Goal: Task Accomplishment & Management: Manage account settings

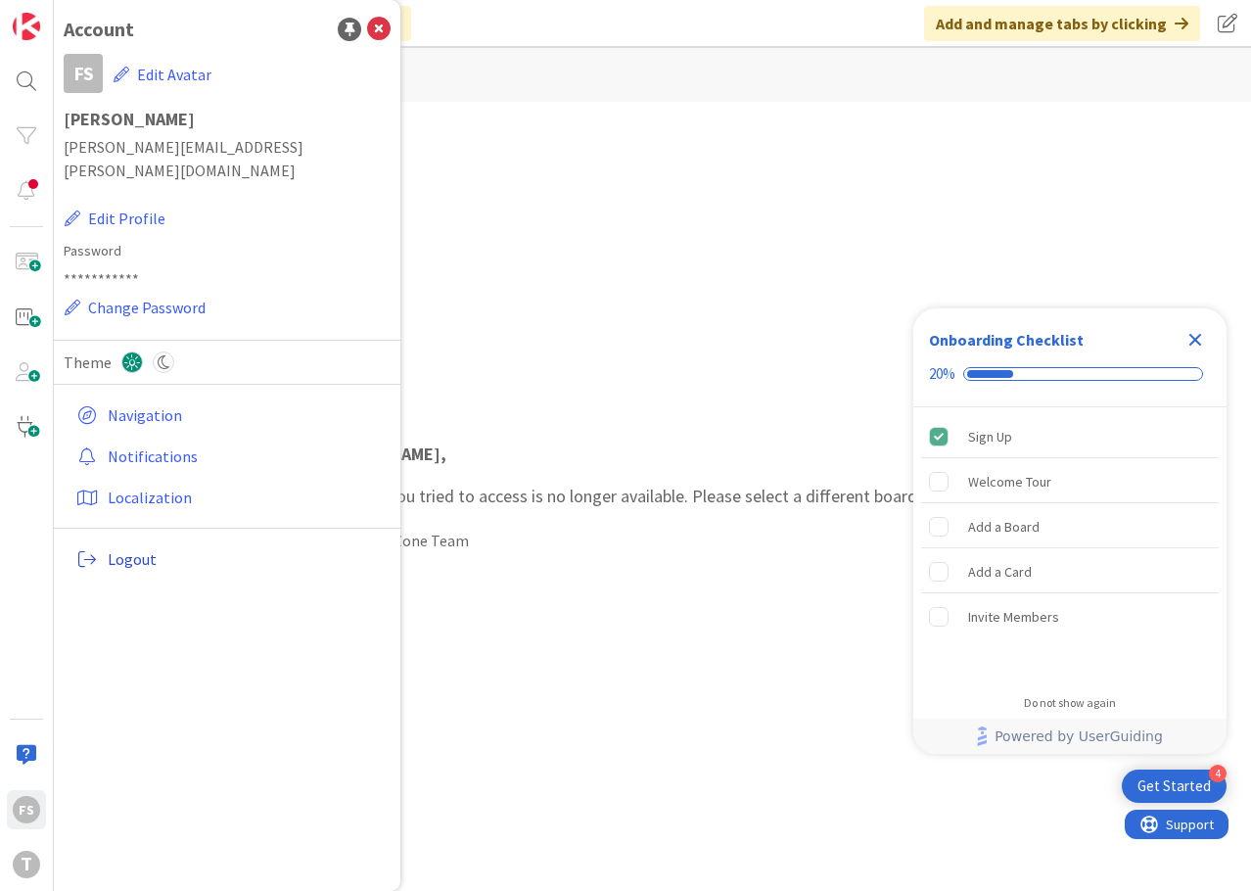
click at [151, 547] on span "Logout" at bounding box center [245, 558] width 275 height 23
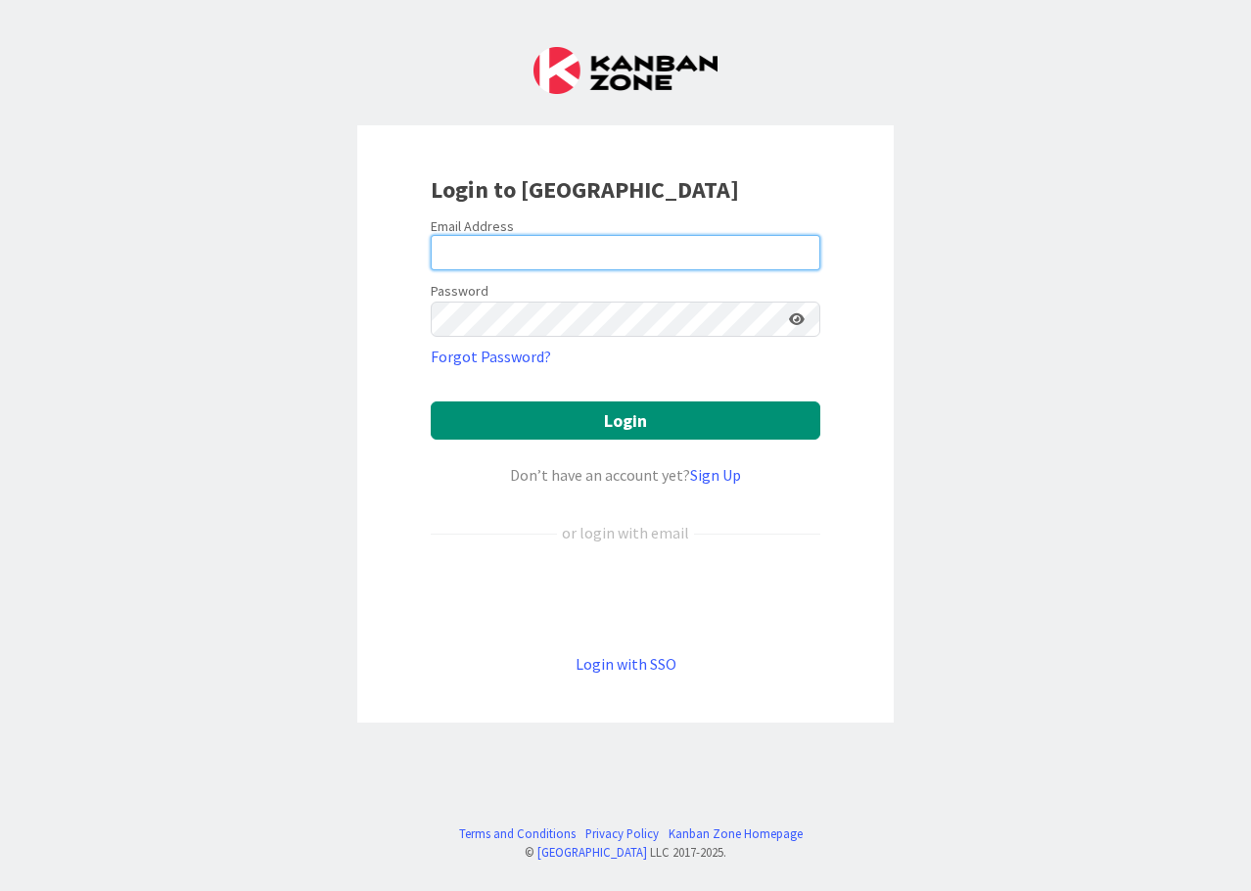
click at [476, 245] on input "email" at bounding box center [626, 252] width 390 height 35
type input "[PERSON_NAME][EMAIL_ADDRESS][PERSON_NAME][DOMAIN_NAME]"
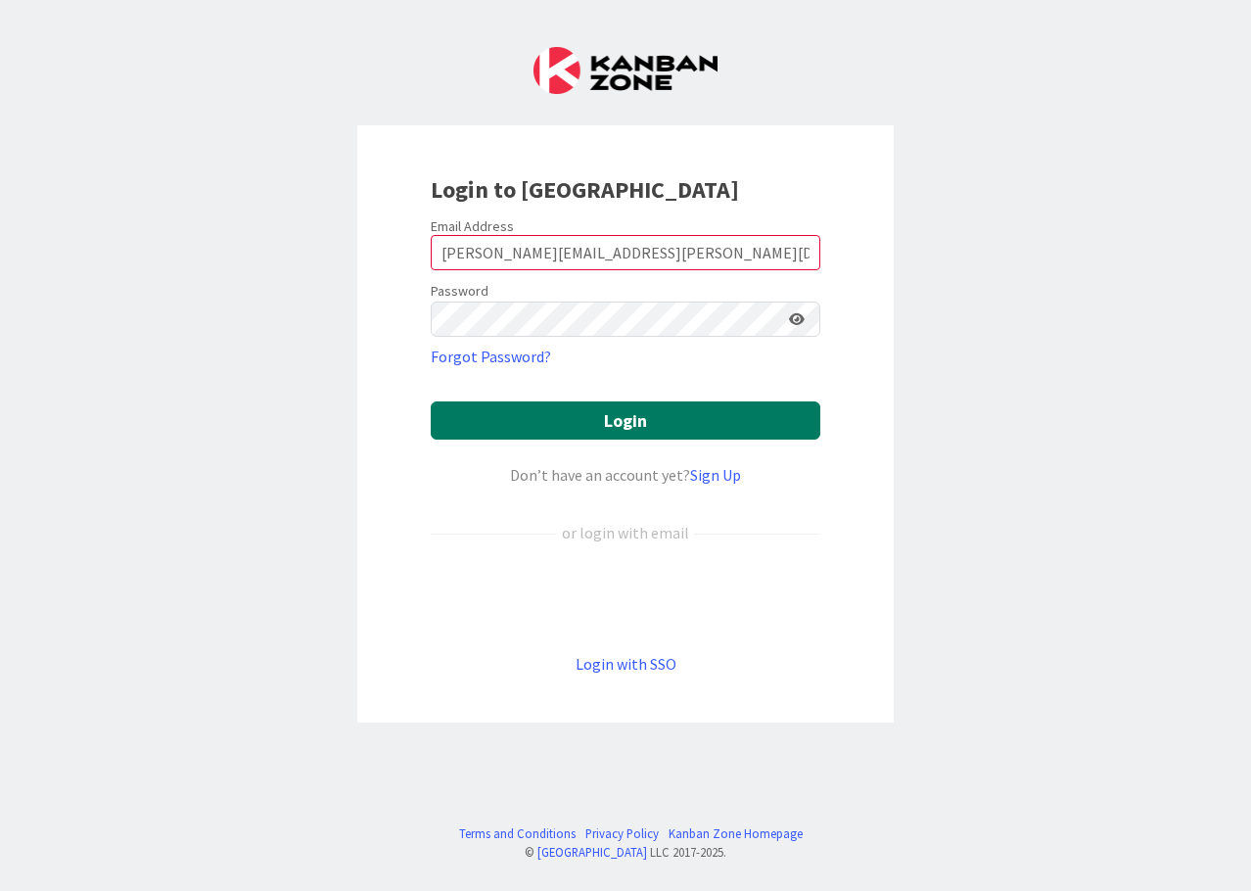
click at [593, 413] on button "Login" at bounding box center [626, 420] width 390 height 38
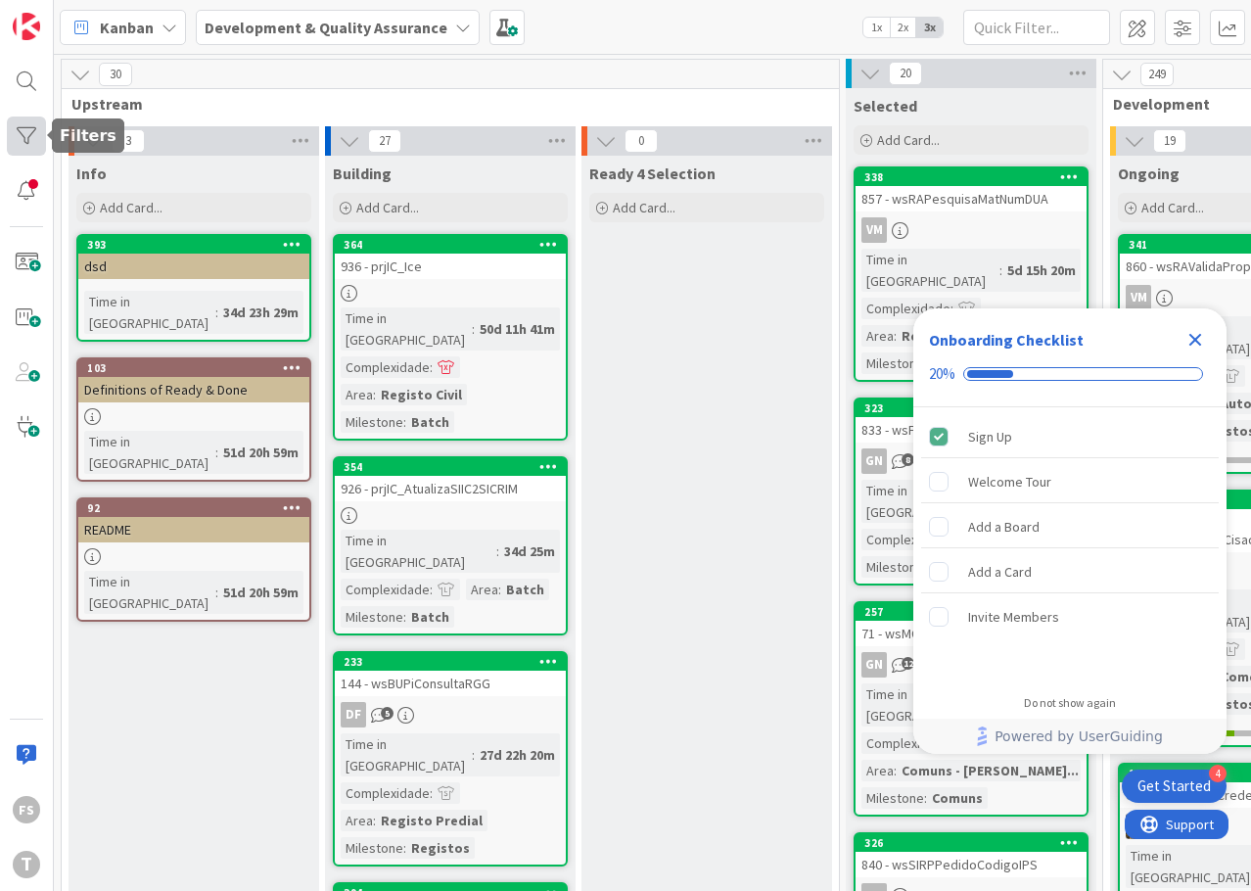
click at [24, 143] on div at bounding box center [26, 135] width 39 height 39
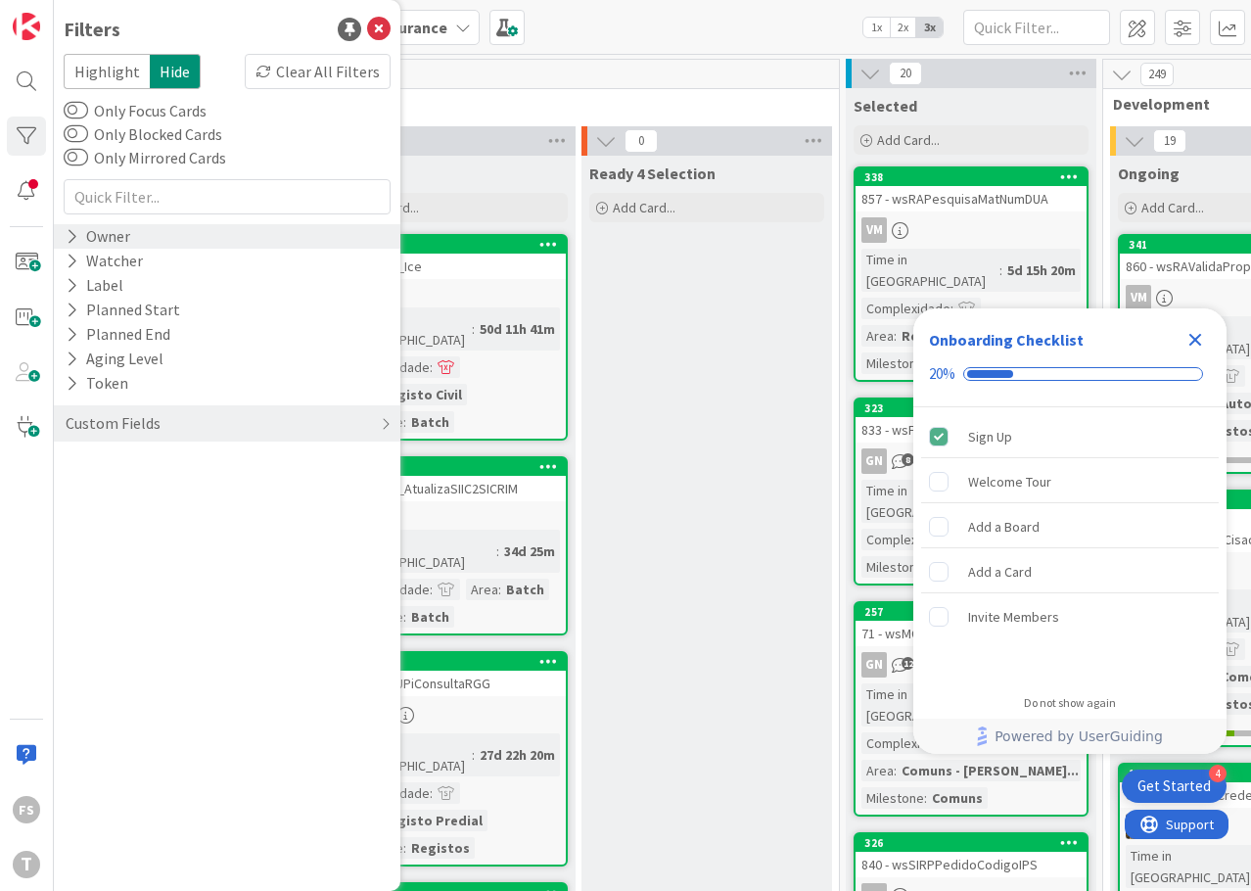
click at [71, 225] on div "Owner" at bounding box center [98, 236] width 69 height 24
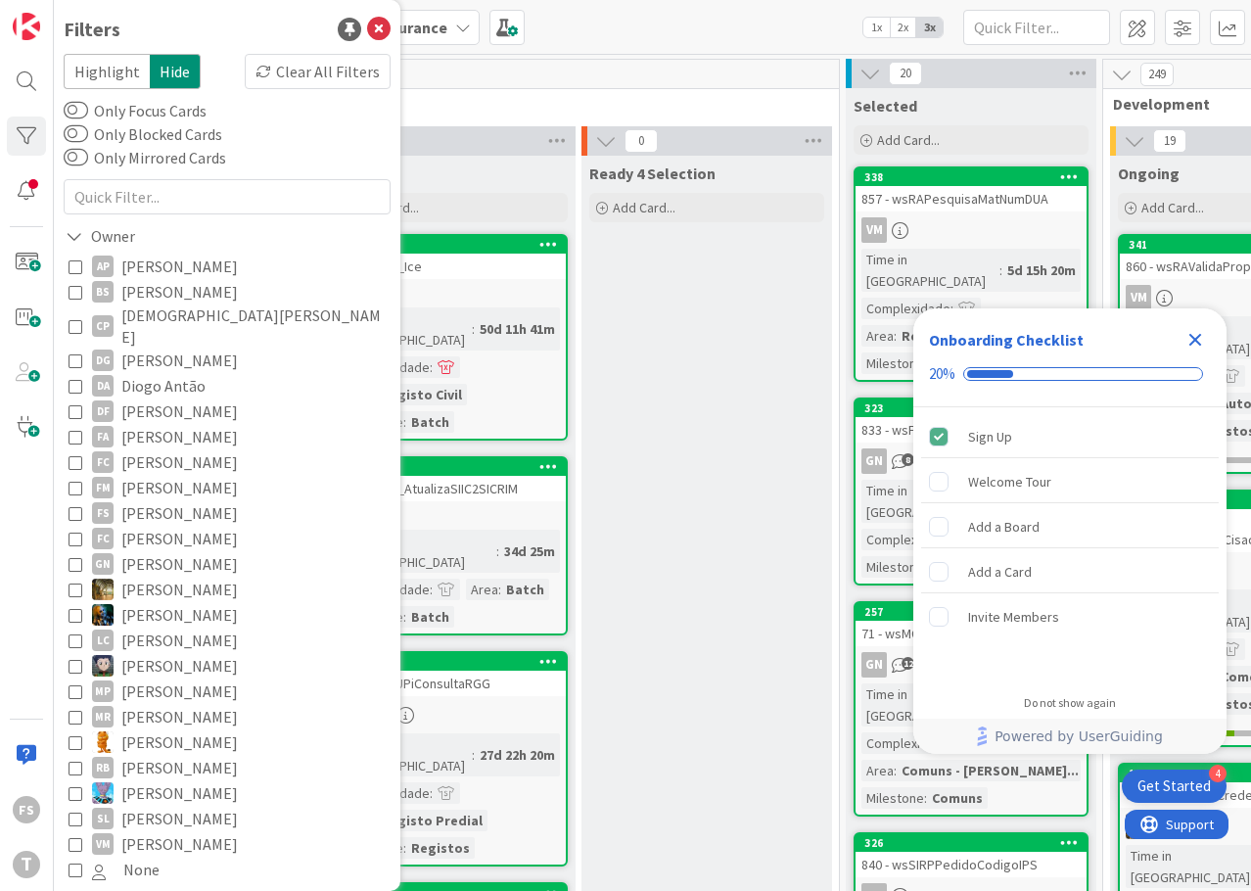
click at [70, 506] on icon at bounding box center [76, 513] width 14 height 14
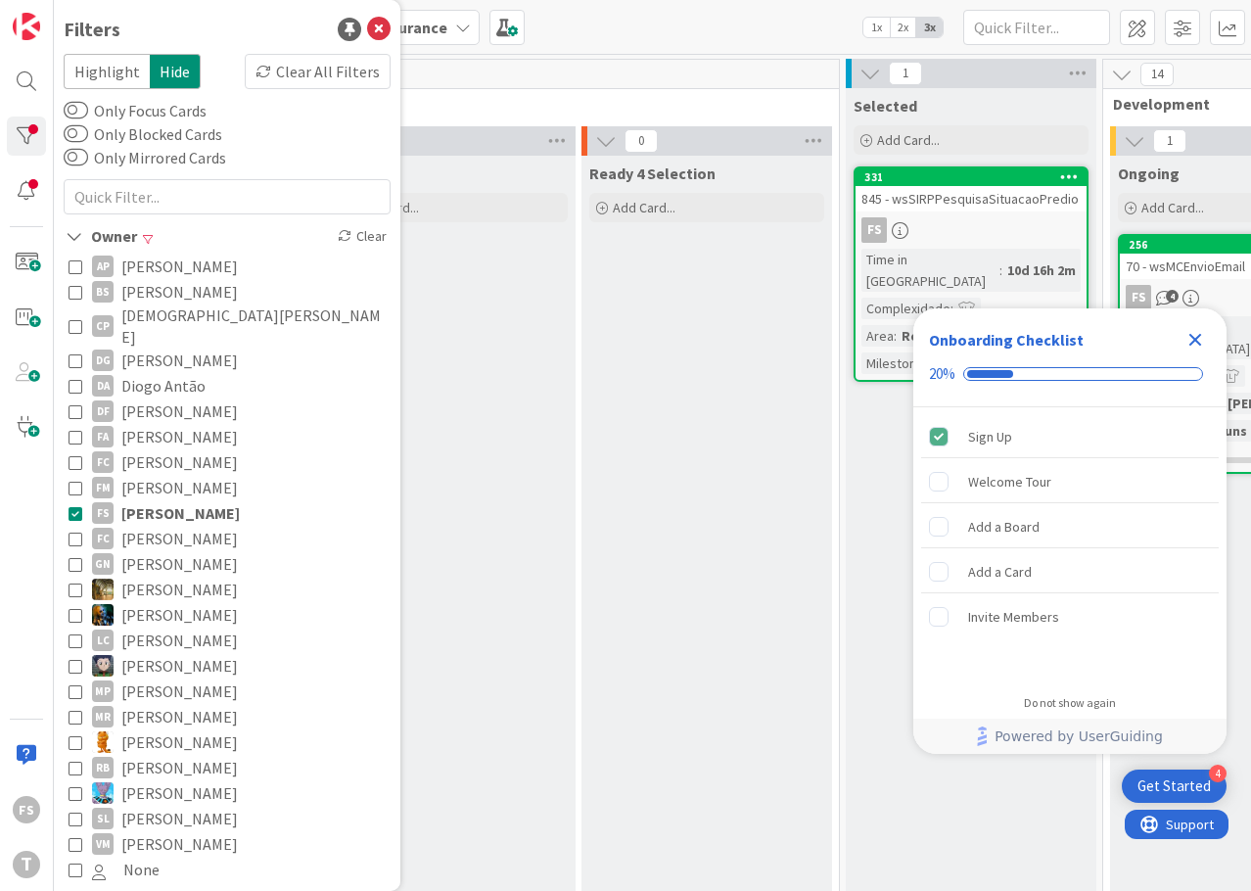
click at [1206, 340] on icon "Close Checklist" at bounding box center [1195, 339] width 23 height 23
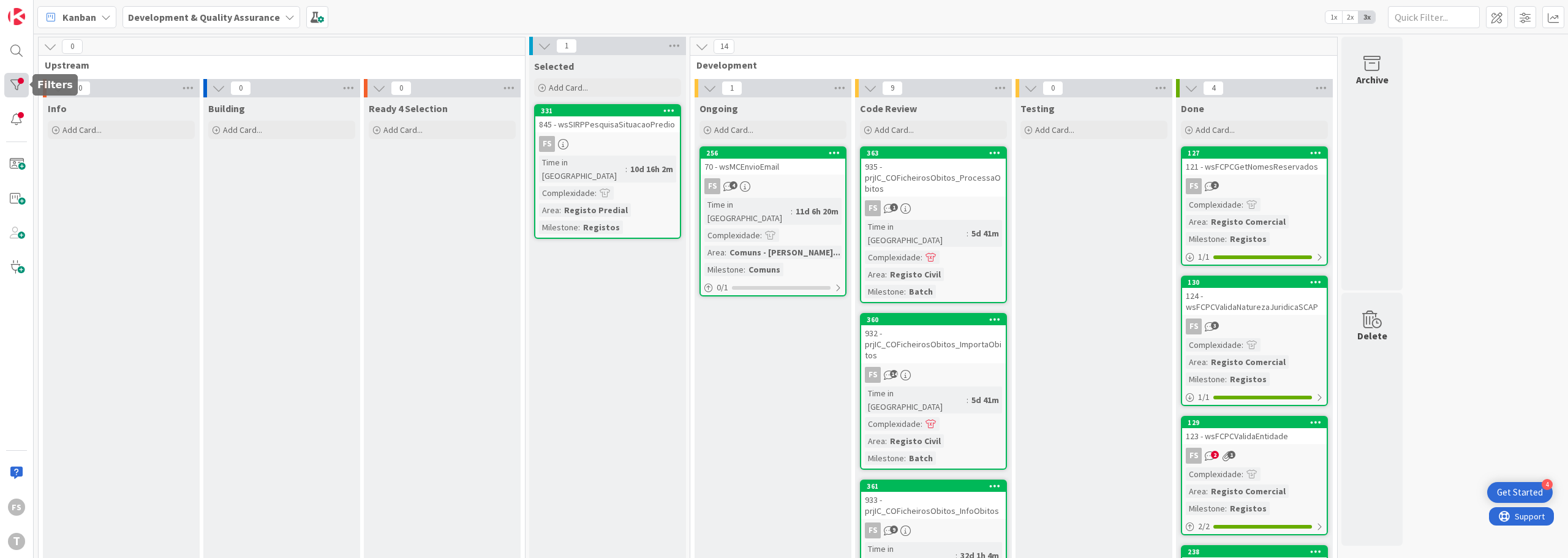
click at [13, 79] on div at bounding box center [16, 84] width 24 height 24
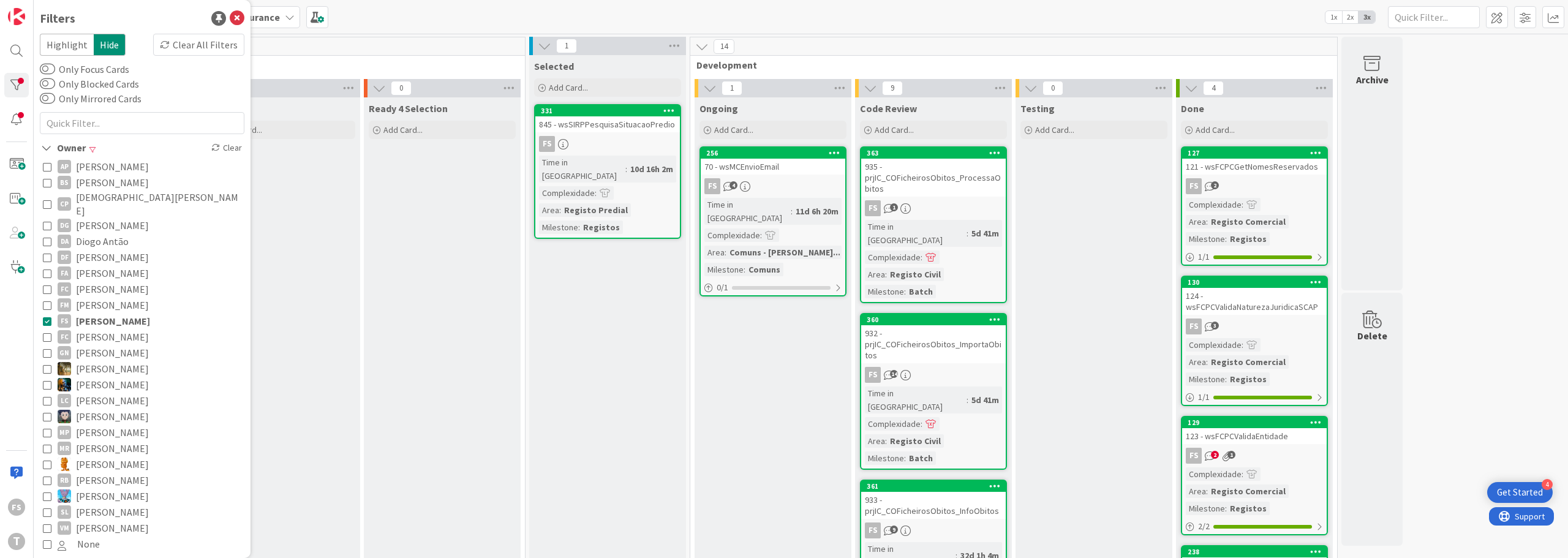
click at [45, 317] on icon at bounding box center [48, 321] width 9 height 9
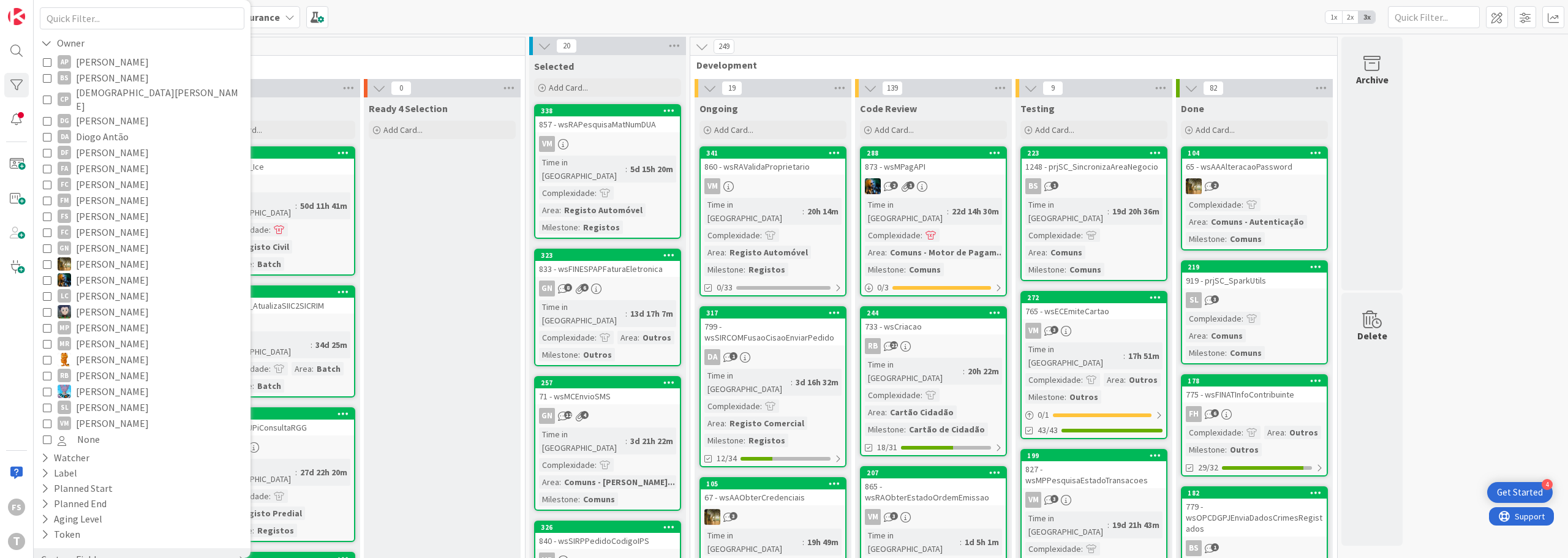
scroll to position [122, 0]
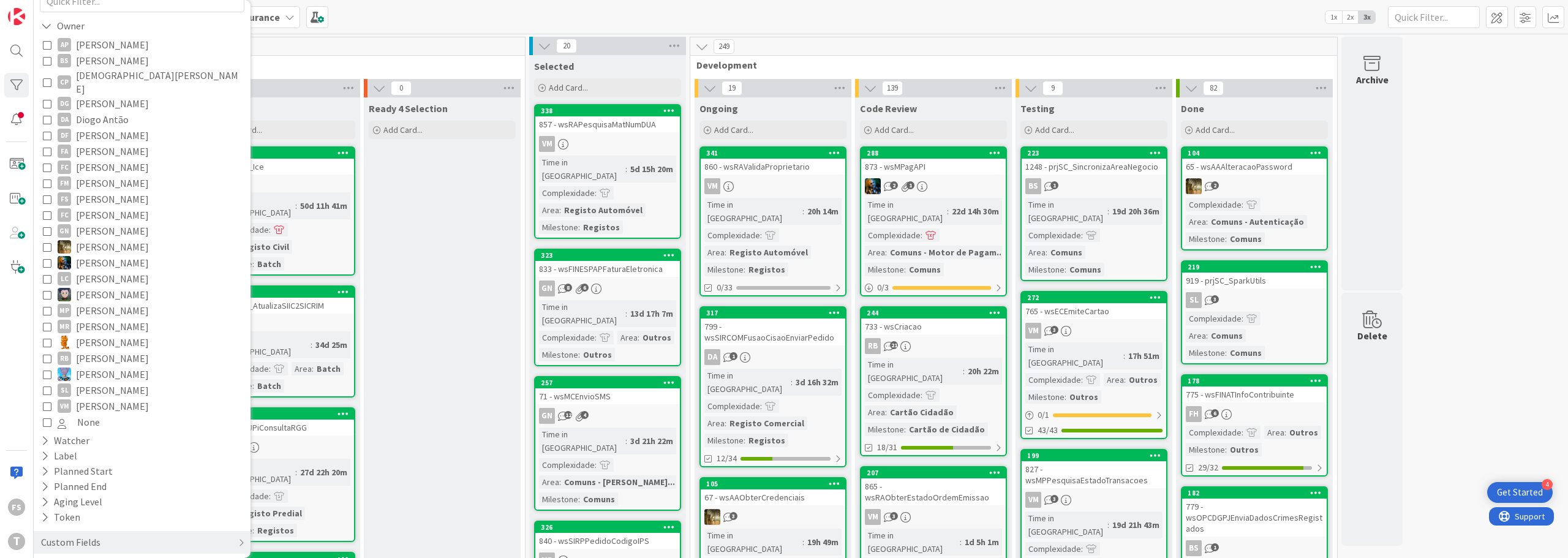
click at [46, 290] on icon at bounding box center [48, 295] width 9 height 9
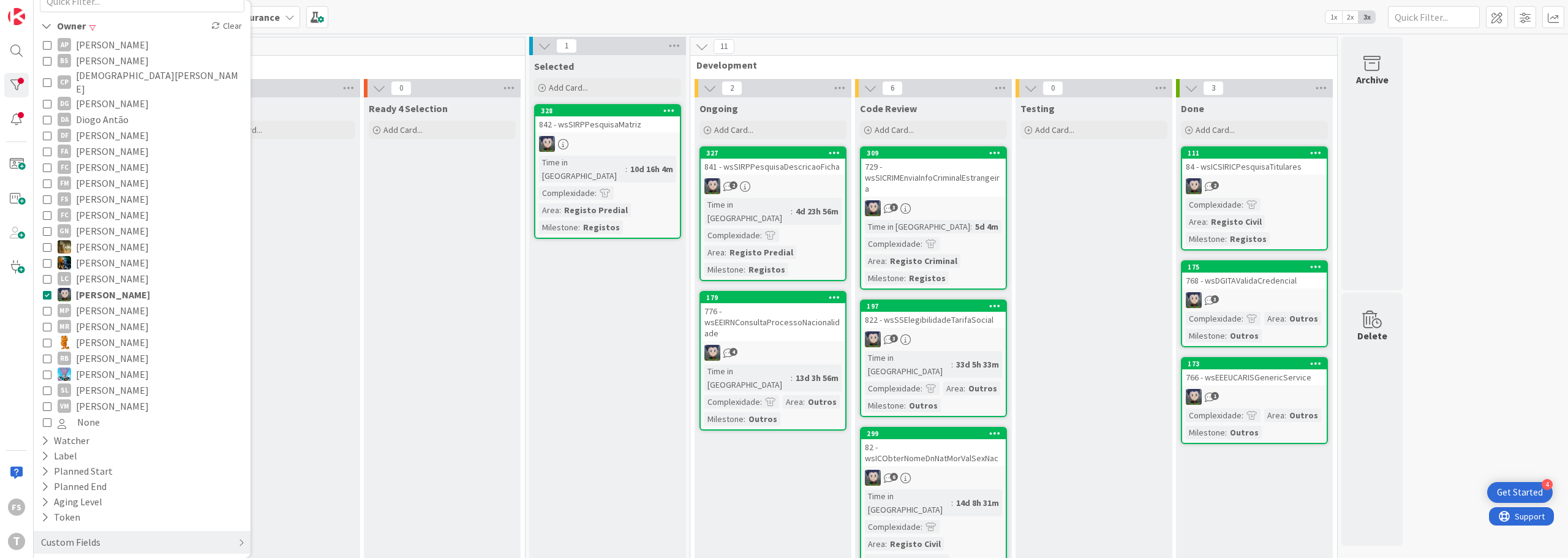
click at [46, 290] on icon at bounding box center [48, 295] width 9 height 9
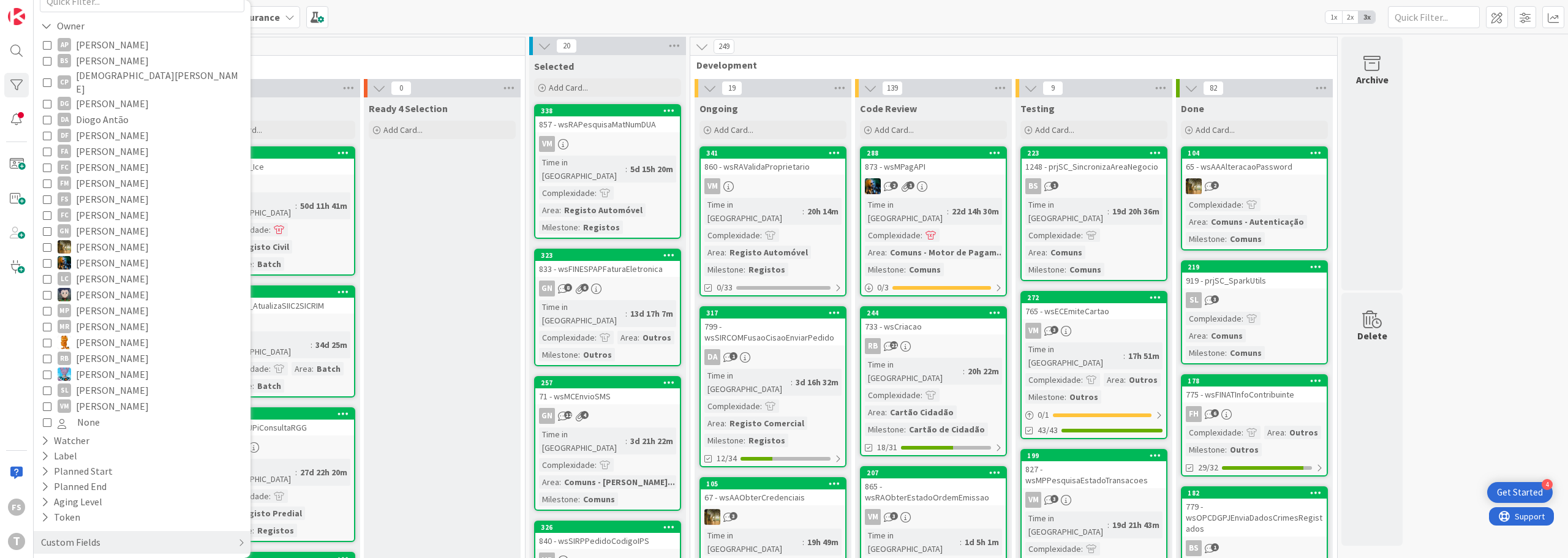
click at [46, 195] on icon at bounding box center [48, 199] width 9 height 9
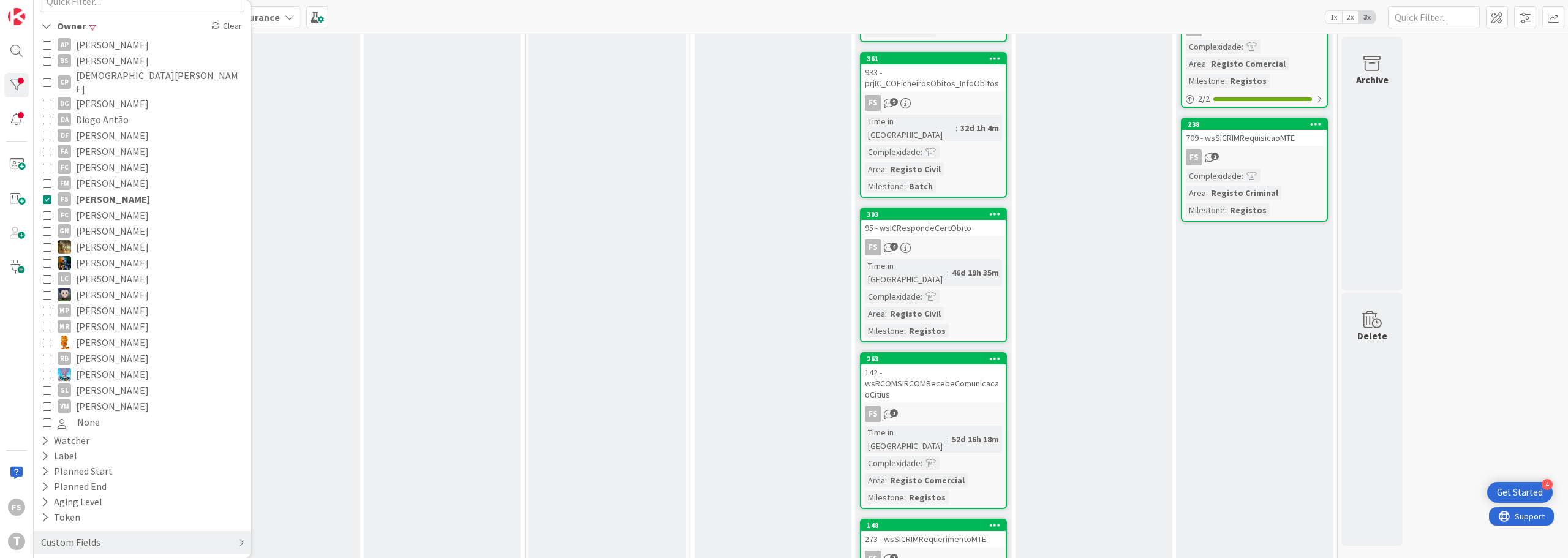
scroll to position [0, 0]
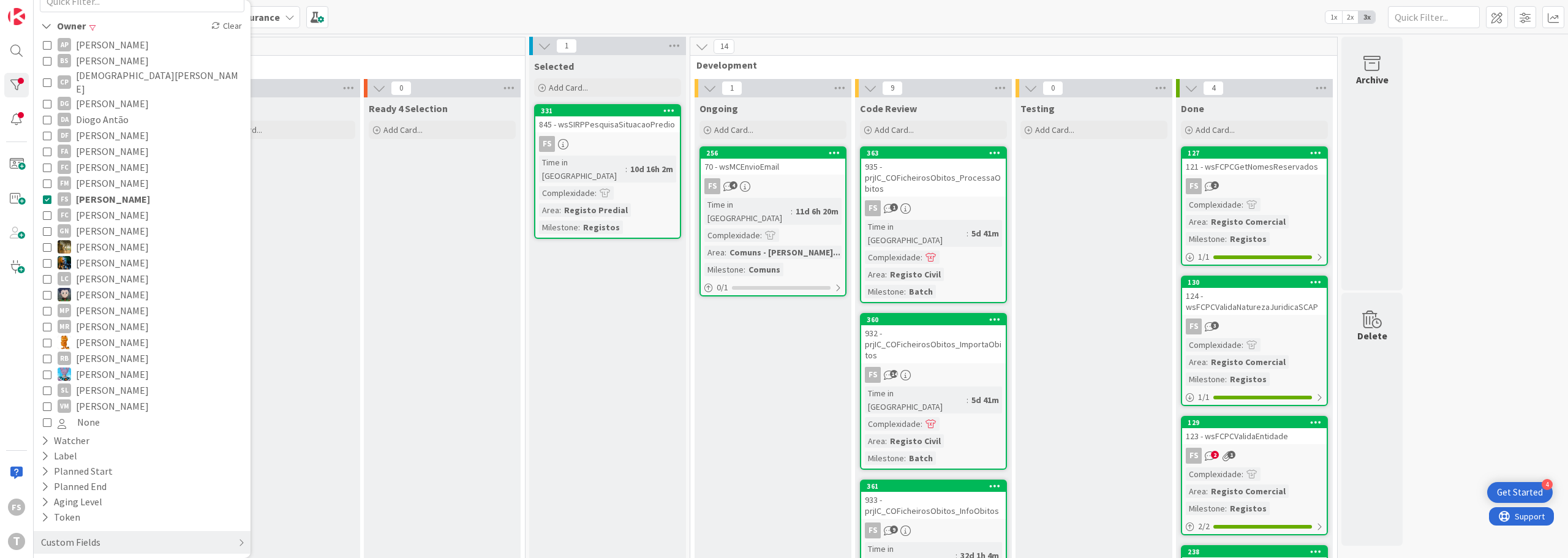
click at [44, 195] on icon at bounding box center [48, 199] width 9 height 9
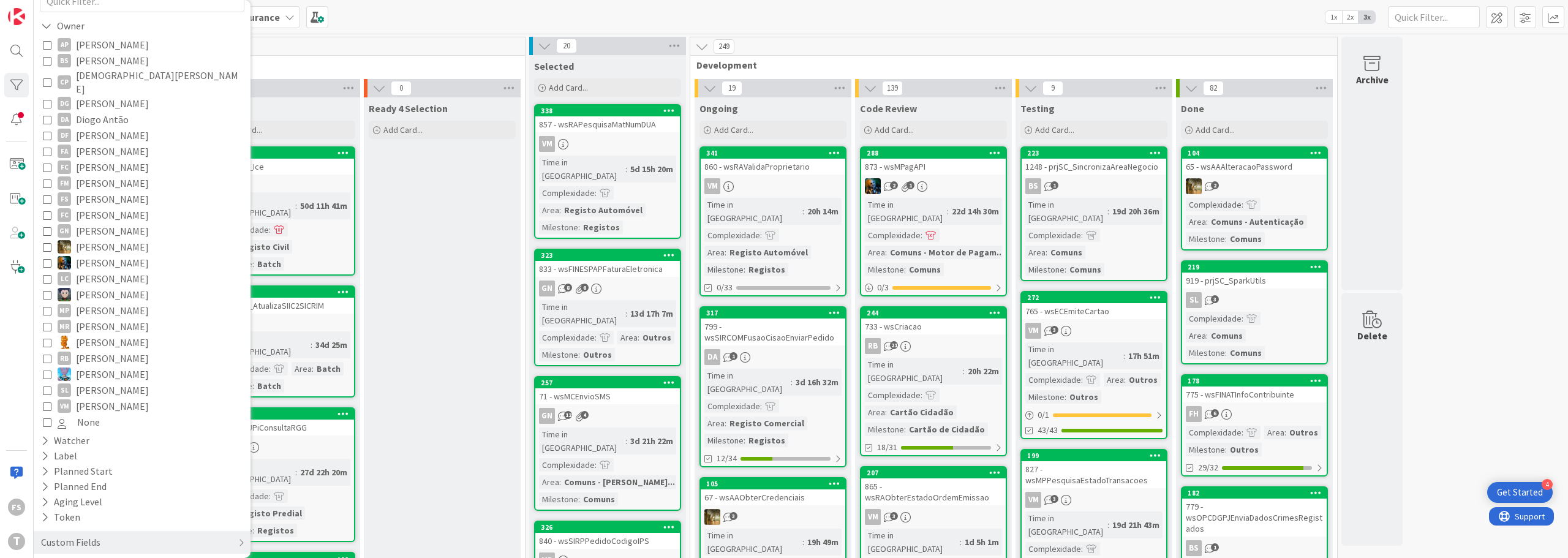
click at [51, 303] on button "MP [PERSON_NAME]" at bounding box center [142, 310] width 198 height 16
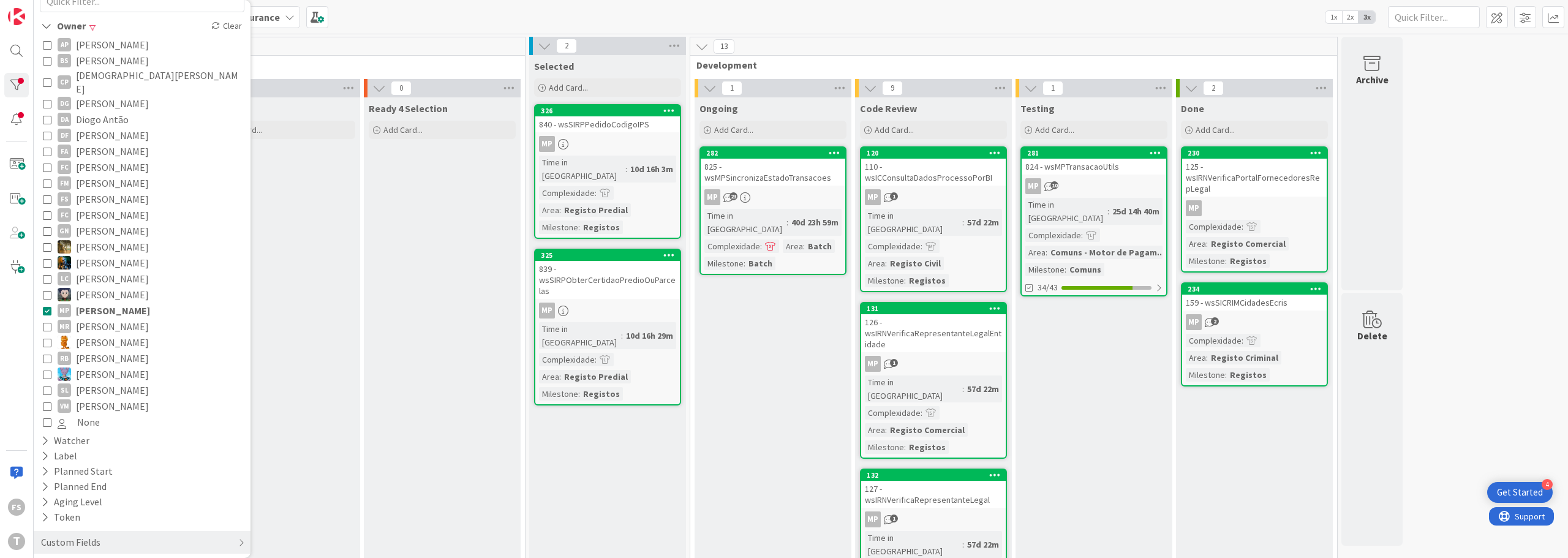
click at [46, 306] on icon at bounding box center [48, 310] width 9 height 9
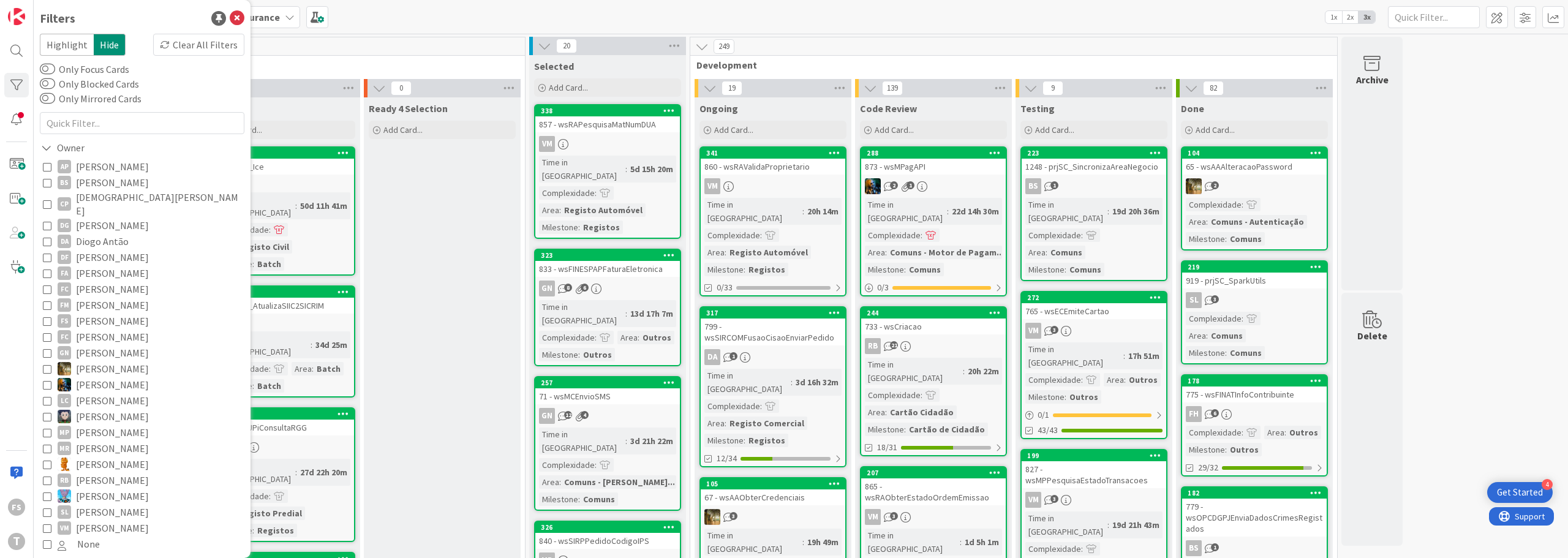
click at [46, 237] on icon at bounding box center [48, 241] width 9 height 9
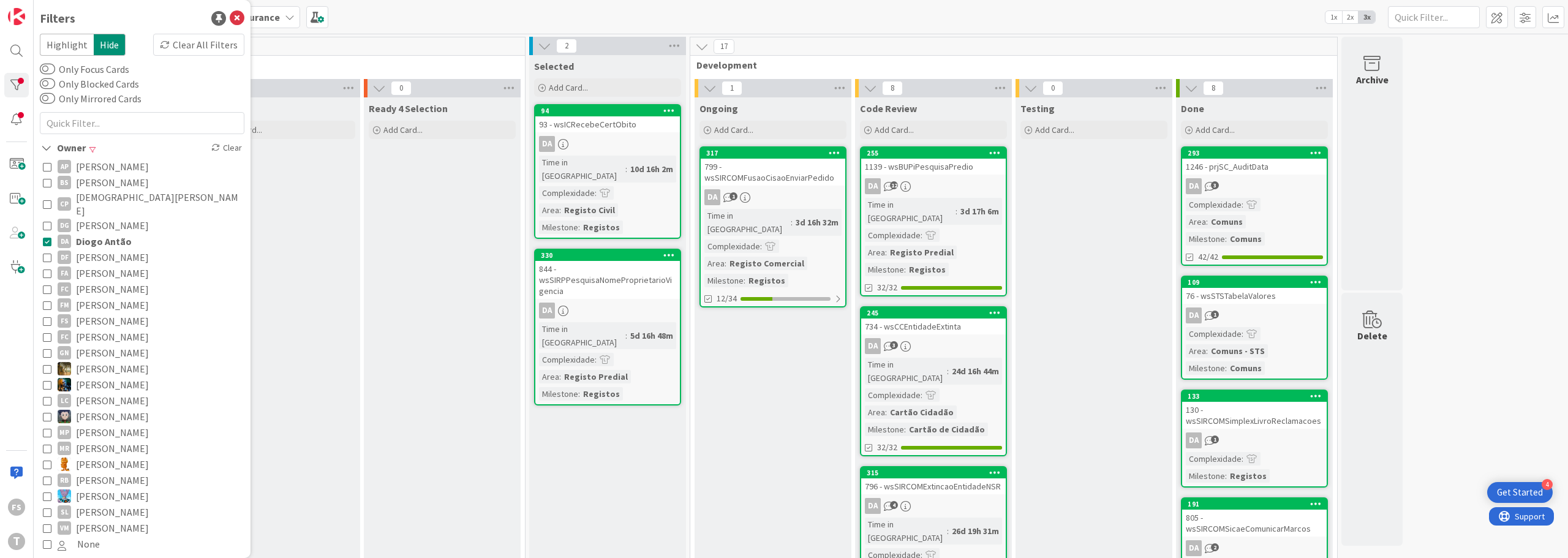
click at [46, 237] on icon at bounding box center [48, 241] width 9 height 9
